Goal: Task Accomplishment & Management: Manage account settings

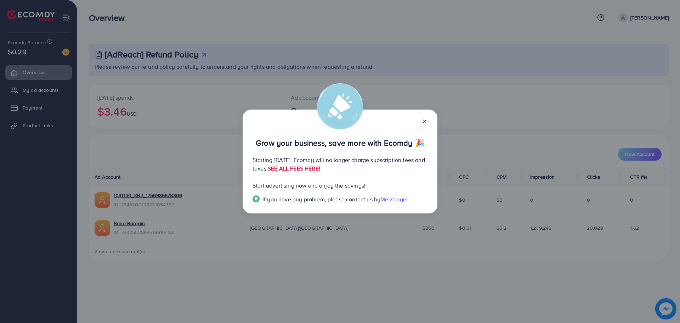
click at [426, 123] on icon at bounding box center [425, 121] width 6 height 6
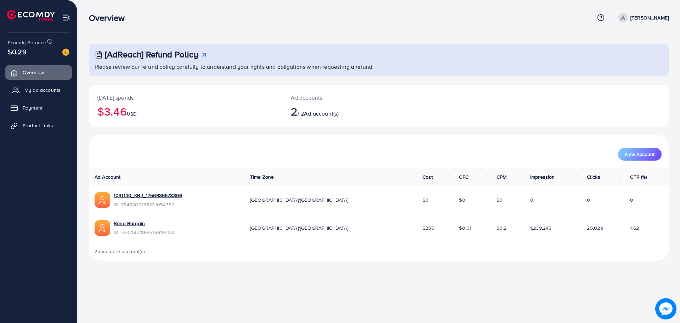
click at [36, 91] on span "My ad accounts" at bounding box center [42, 89] width 36 height 7
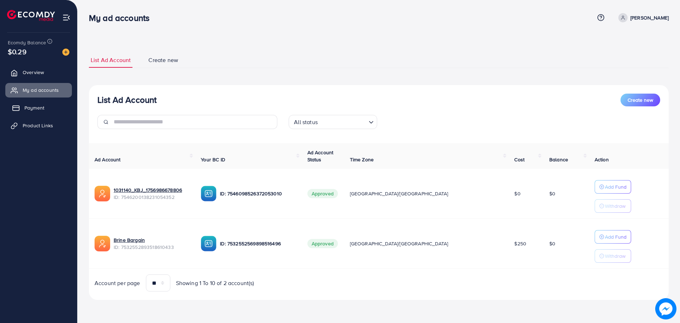
click at [35, 112] on link "Payment" at bounding box center [38, 108] width 67 height 14
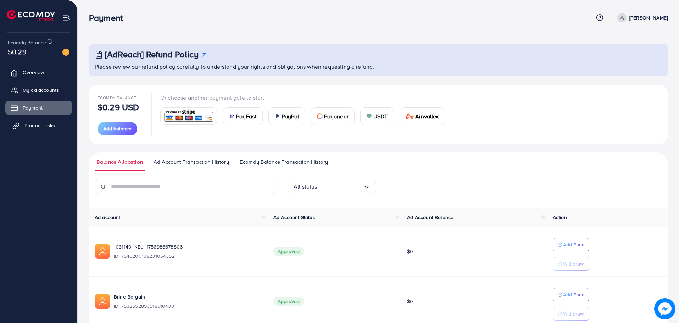
click at [38, 124] on span "Product Links" at bounding box center [39, 125] width 30 height 7
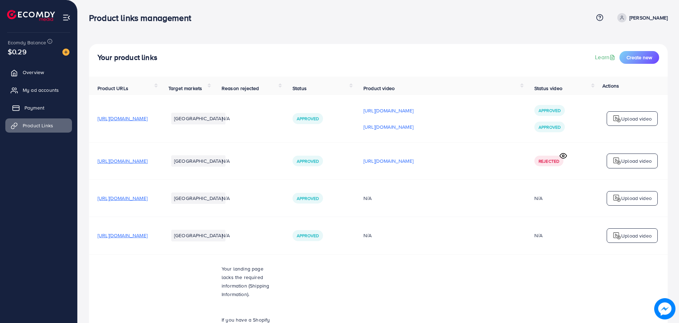
click at [37, 107] on span "Payment" at bounding box center [34, 107] width 20 height 7
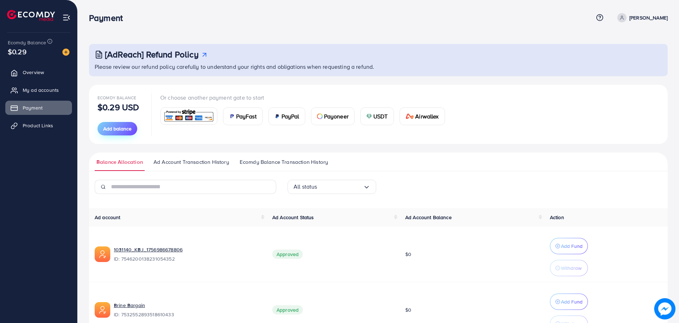
click at [114, 129] on span "Add balance" at bounding box center [117, 128] width 28 height 7
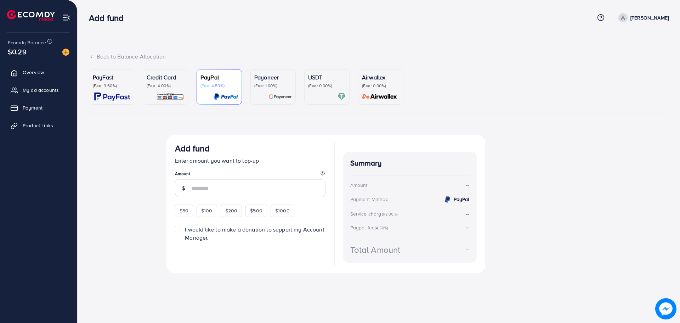
click at [318, 92] on div "USDT (Fee: 0.00%)" at bounding box center [327, 87] width 38 height 28
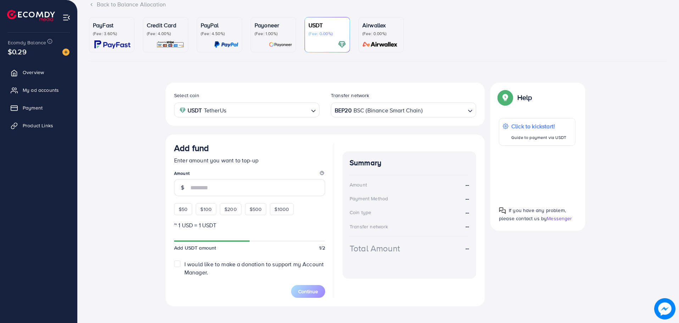
scroll to position [61, 0]
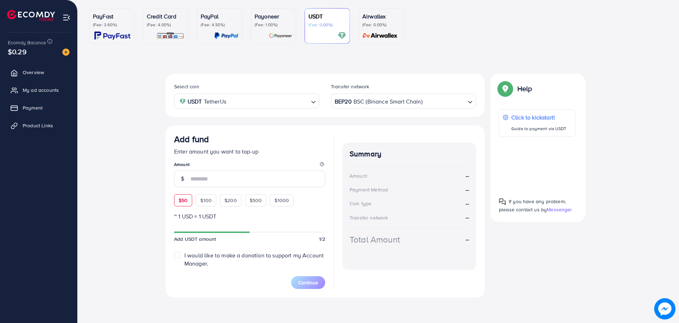
click at [190, 198] on div "$50" at bounding box center [183, 200] width 18 height 12
type input "**"
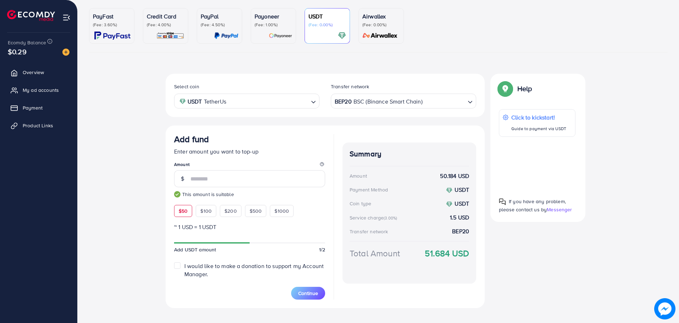
click at [187, 214] on span "$50" at bounding box center [183, 210] width 9 height 7
click at [186, 215] on div "$50" at bounding box center [183, 211] width 18 height 12
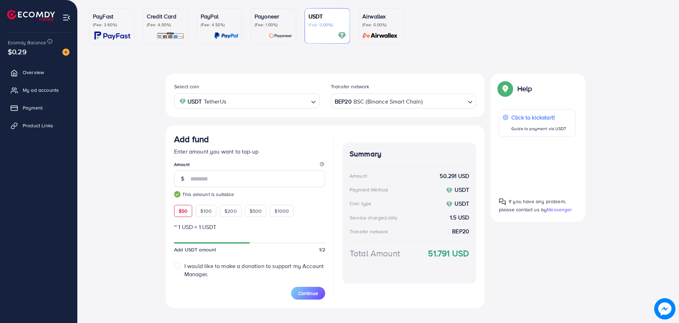
click at [186, 215] on div "$50" at bounding box center [183, 211] width 18 height 12
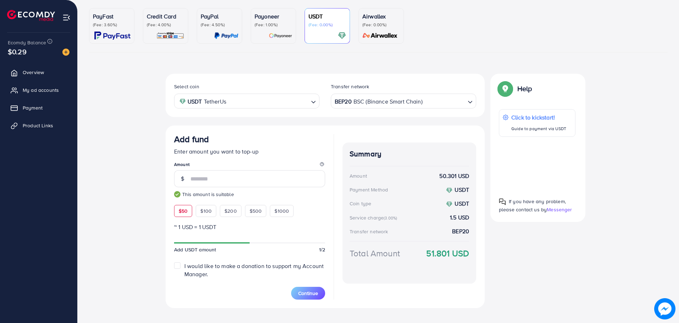
click at [186, 215] on div "$50" at bounding box center [183, 211] width 18 height 12
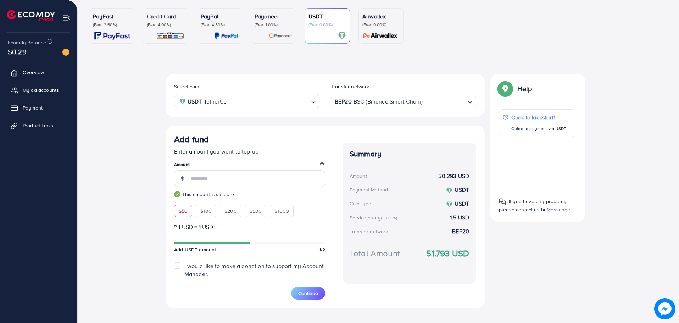
click at [186, 215] on div "$50" at bounding box center [183, 211] width 18 height 12
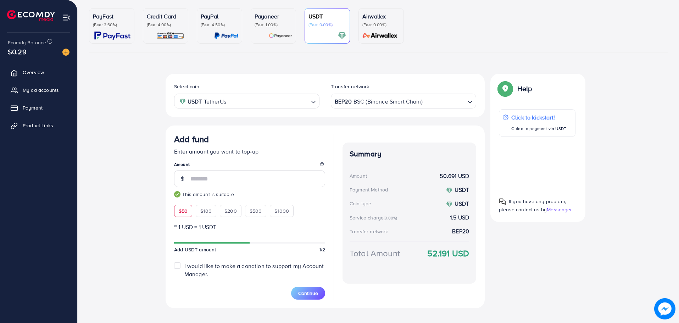
click at [186, 215] on div "$50" at bounding box center [183, 211] width 18 height 12
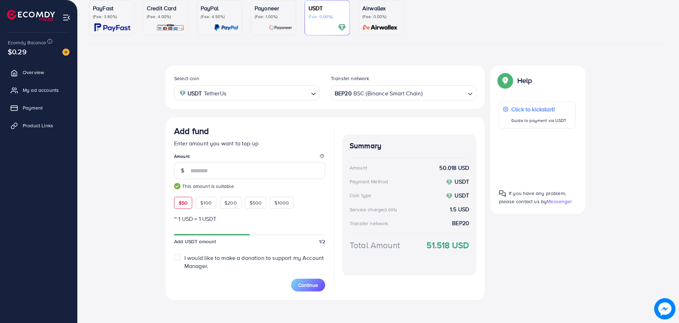
scroll to position [72, 0]
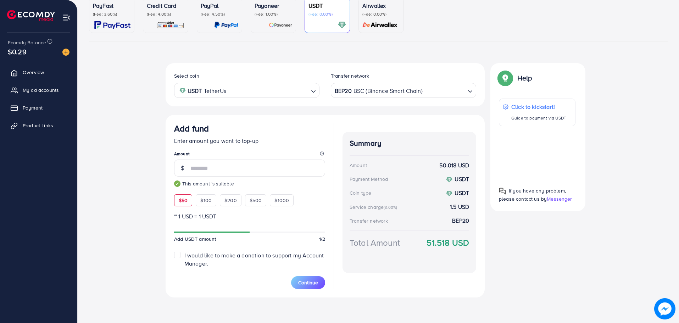
click at [180, 259] on div "I would like to make a donation to support my Account Manager." at bounding box center [249, 259] width 151 height 16
click at [184, 256] on label "I would like to make a donation to support my Account Manager." at bounding box center [254, 259] width 141 height 16
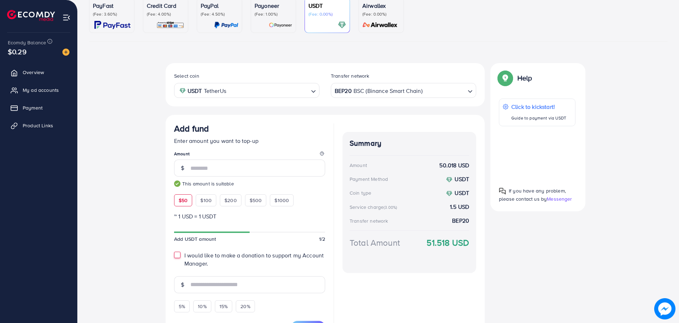
scroll to position [116, 0]
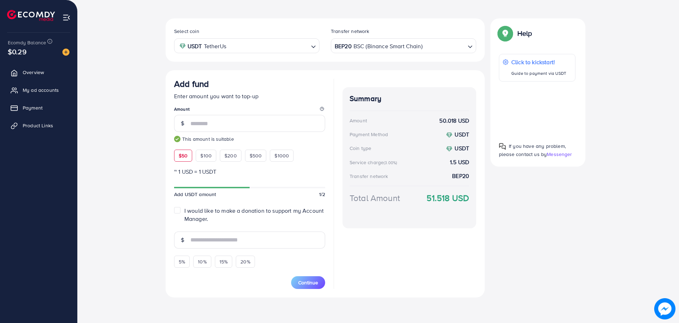
click at [184, 209] on label "I would like to make a donation to support my Account Manager." at bounding box center [254, 215] width 141 height 16
type input "*"
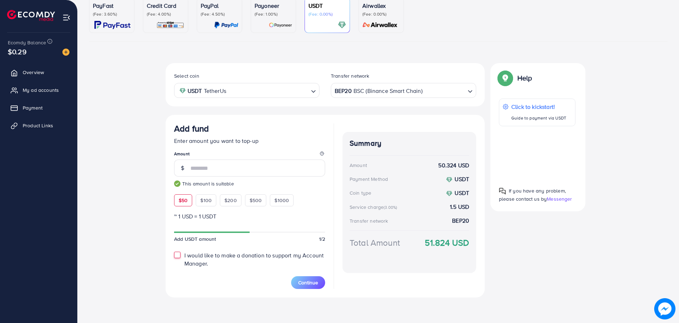
scroll to position [72, 0]
click at [63, 92] on link "My ad accounts" at bounding box center [38, 90] width 67 height 14
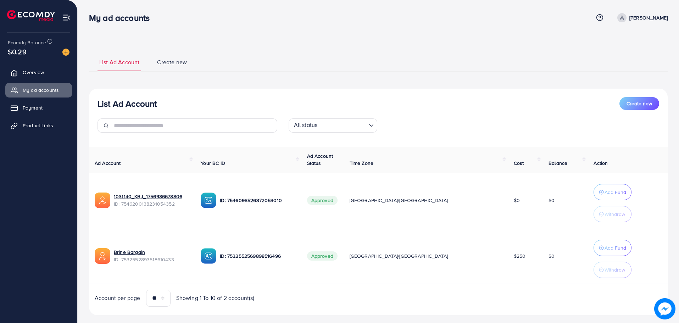
click at [68, 16] on img at bounding box center [66, 17] width 8 height 8
